Goal: Navigation & Orientation: Find specific page/section

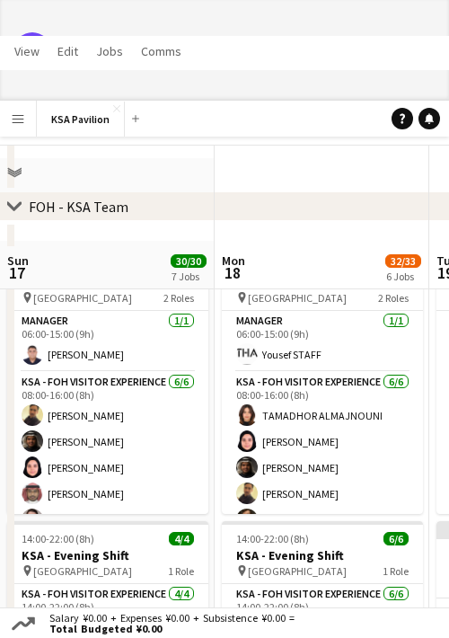
scroll to position [0, 512]
